Goal: Task Accomplishment & Management: Manage account settings

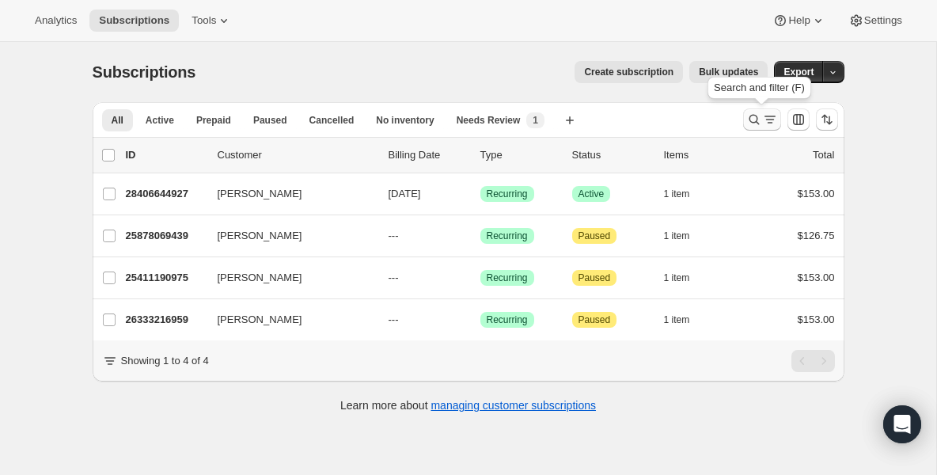
click at [748, 121] on icon "Search and filter results" at bounding box center [754, 120] width 16 height 16
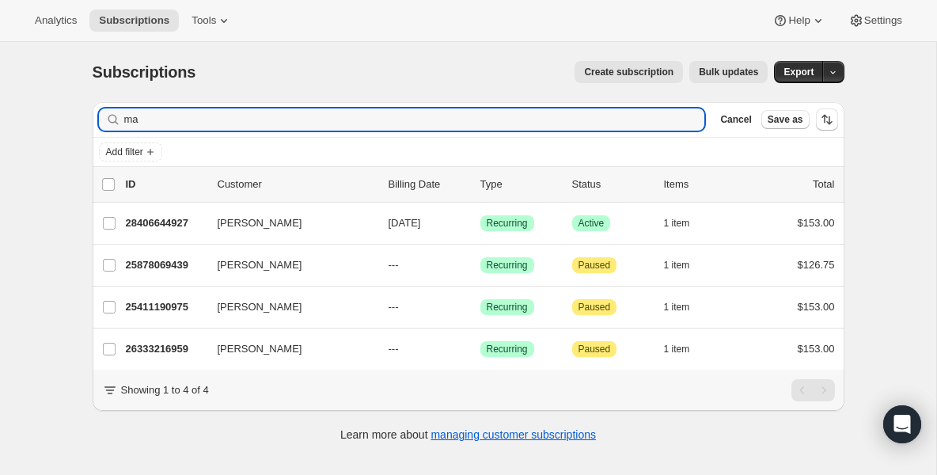
type input "m"
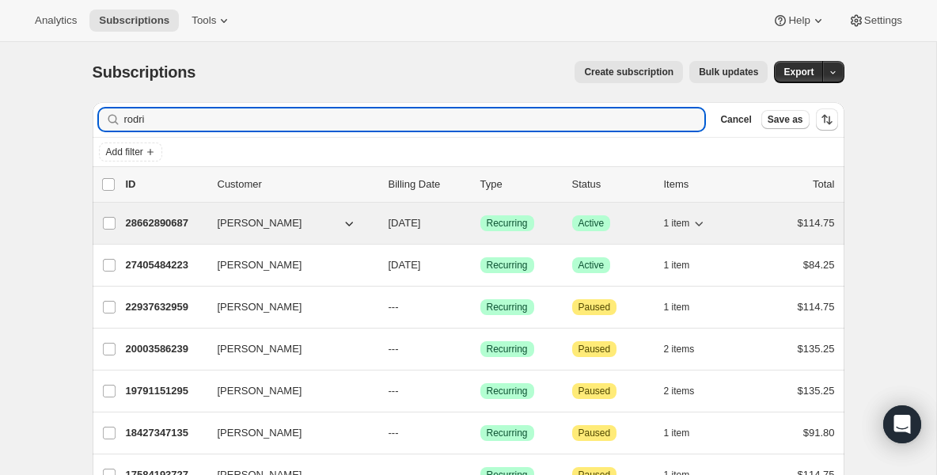
type input "rodri"
click at [166, 219] on p "28662890687" at bounding box center [165, 223] width 79 height 16
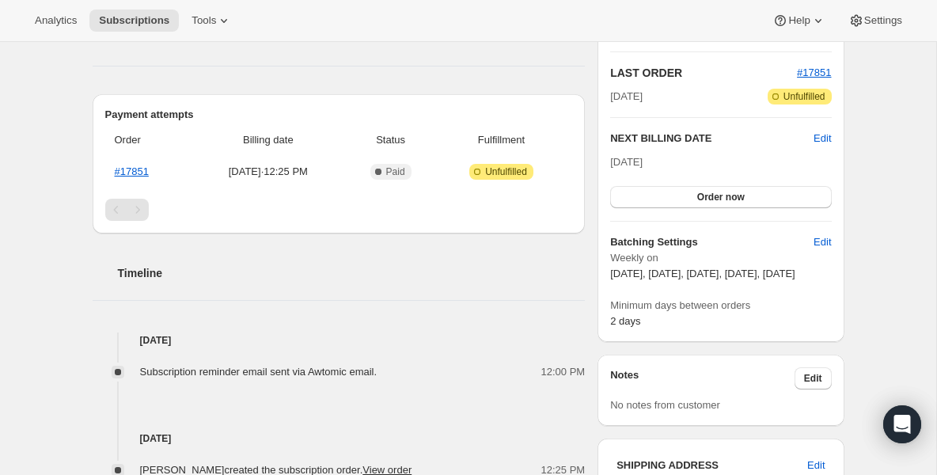
scroll to position [285, 0]
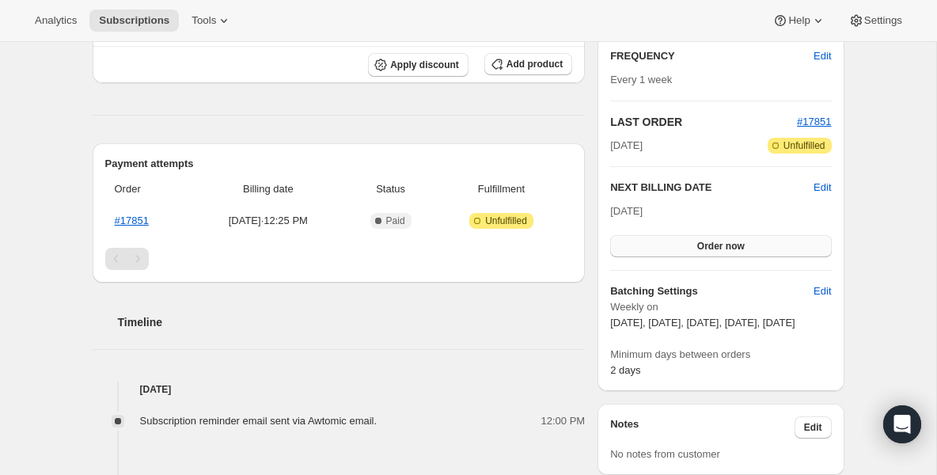
click at [633, 241] on button "Order now" at bounding box center [720, 246] width 221 height 22
click at [633, 240] on button "Click to confirm" at bounding box center [720, 246] width 221 height 22
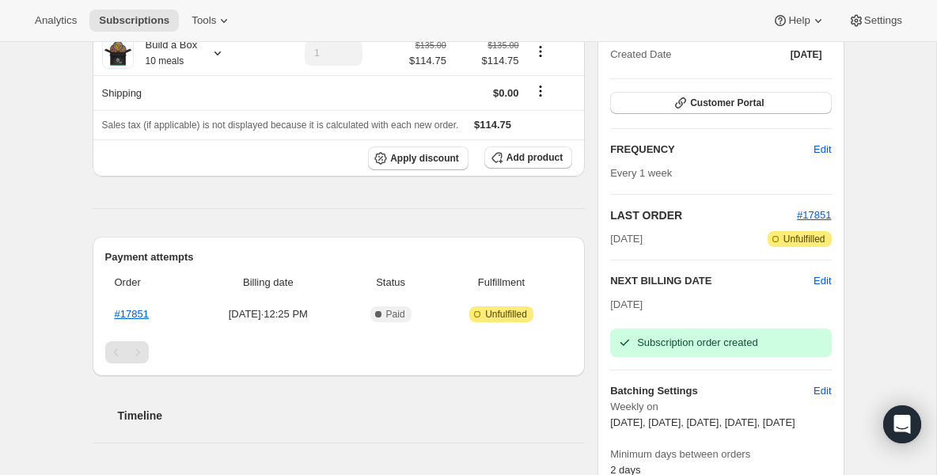
scroll to position [190, 0]
